Goal: Task Accomplishment & Management: Use online tool/utility

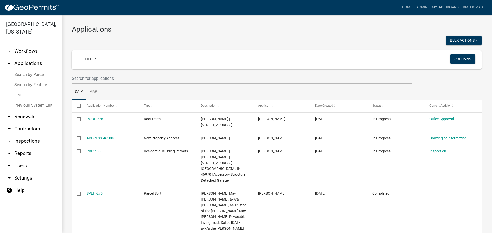
select select "3: 100"
click at [18, 135] on link "arrow_drop_down Inspections" at bounding box center [30, 141] width 61 height 12
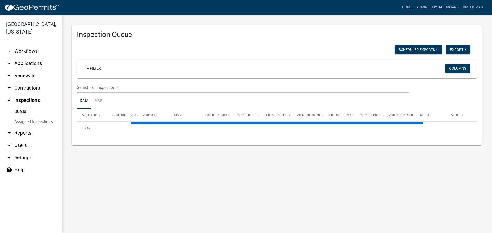
click at [35, 117] on link "Assigned Inspections" at bounding box center [30, 122] width 61 height 10
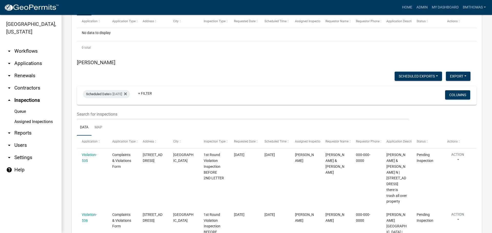
scroll to position [3107, 0]
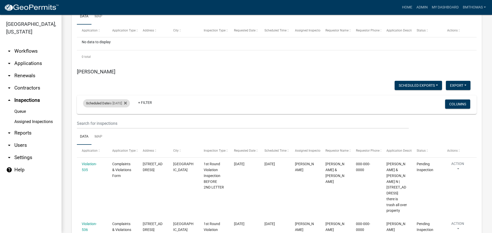
click at [97, 101] on span "Scheduled Date" at bounding box center [97, 103] width 23 height 4
click at [128, 77] on input "[DATE]" at bounding box center [111, 76] width 36 height 10
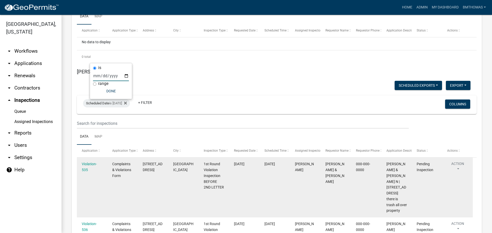
type input "[DATE]"
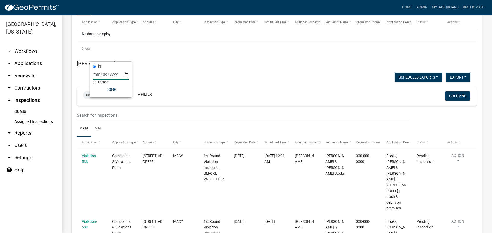
scroll to position [3095, 0]
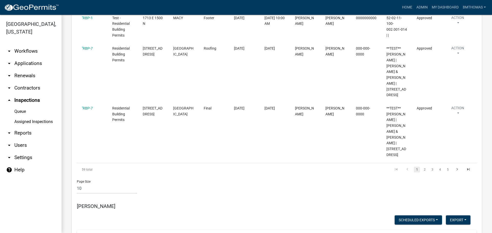
scroll to position [2736, 0]
